Goal: Communication & Community: Answer question/provide support

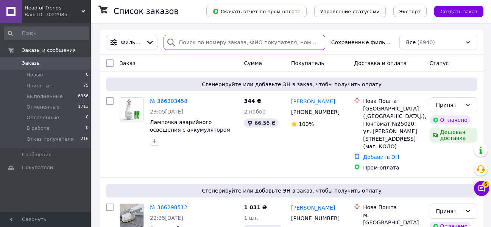
paste input "366243952"
click at [194, 44] on input "366243952" at bounding box center [244, 42] width 162 height 15
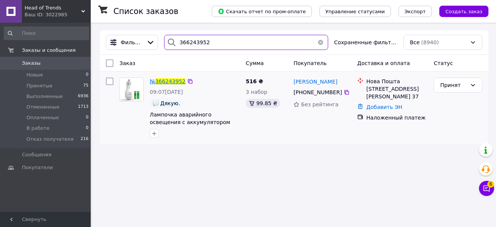
type input "366243952"
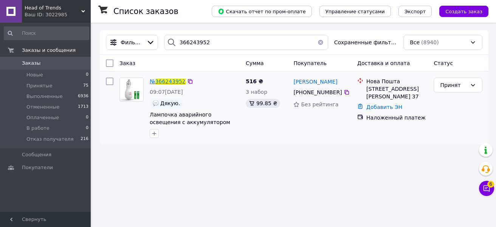
click at [174, 81] on span "366243952" at bounding box center [170, 81] width 30 height 6
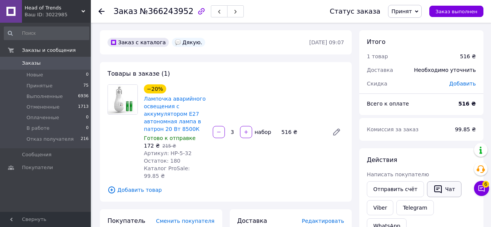
click at [442, 190] on button "Чат" at bounding box center [444, 189] width 34 height 16
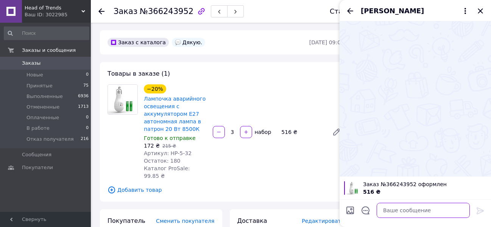
click at [391, 212] on textarea at bounding box center [422, 210] width 93 height 15
click at [383, 217] on div at bounding box center [414, 213] width 151 height 28
click at [391, 214] on textarea at bounding box center [422, 210] width 93 height 15
paste textarea "Добрий день. Не змогли з Вами зв'язатися для підтвердження замовлення"
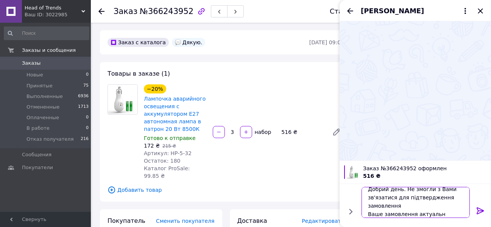
scroll to position [1, 0]
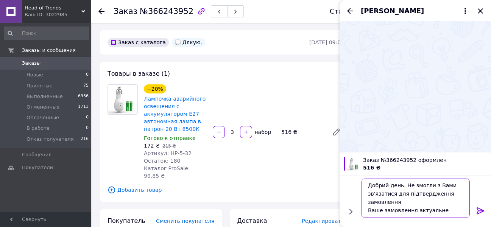
type textarea "Добрий день. Не змогли з Вами зв'язатися для підтвердження замовлення Ваше замо…"
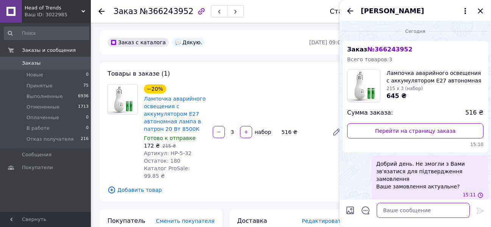
scroll to position [0, 0]
click at [346, 11] on icon "Назад" at bounding box center [349, 10] width 9 height 9
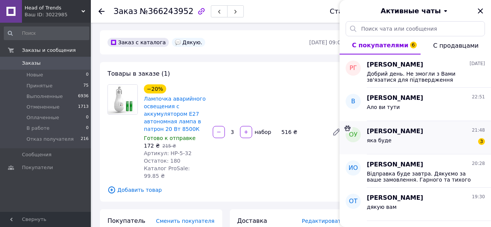
click at [391, 147] on div "яка буде 3" at bounding box center [426, 142] width 118 height 12
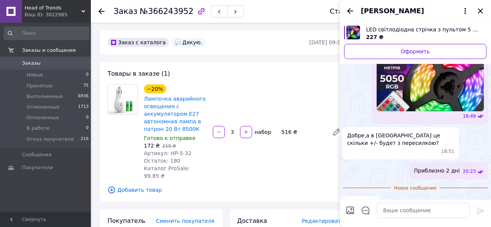
scroll to position [277, 0]
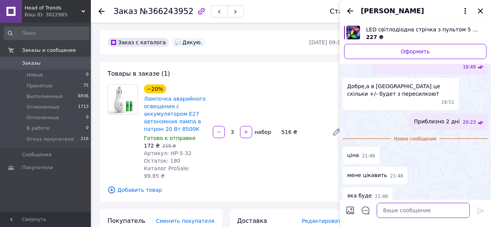
click at [388, 208] on textarea at bounding box center [422, 210] width 93 height 15
type textarea "нова пошта вартість доставка 80-90 грн"
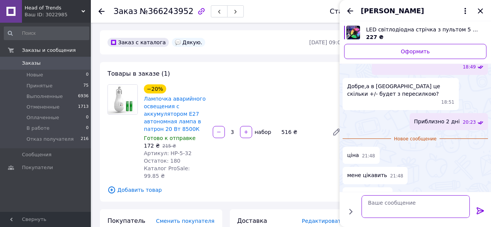
scroll to position [292, 0]
